Goal: Check status: Check status

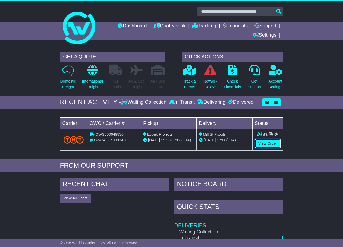
click at [275, 145] on link "View Order" at bounding box center [268, 144] width 26 height 10
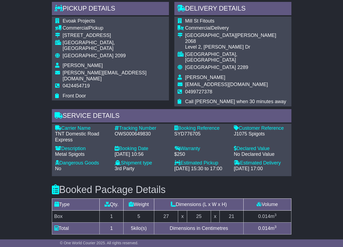
scroll to position [384, 0]
